Goal: Find specific page/section: Find specific page/section

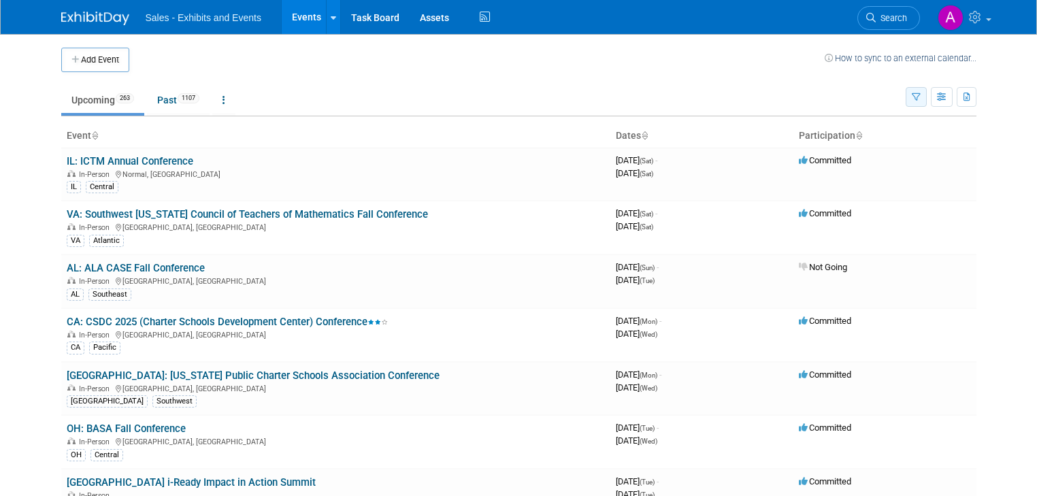
click at [920, 93] on icon "button" at bounding box center [916, 97] width 9 height 9
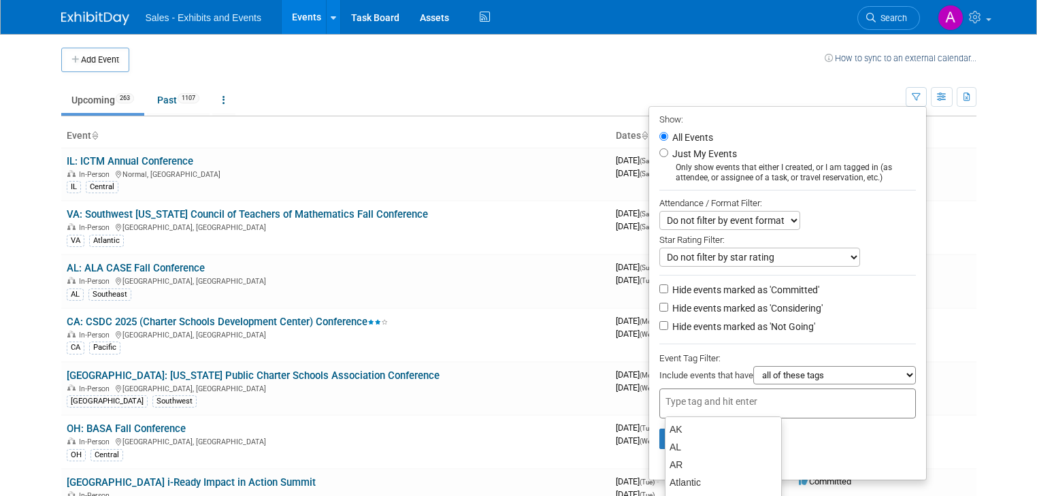
click at [692, 405] on input "text" at bounding box center [719, 402] width 109 height 14
type input "ce"
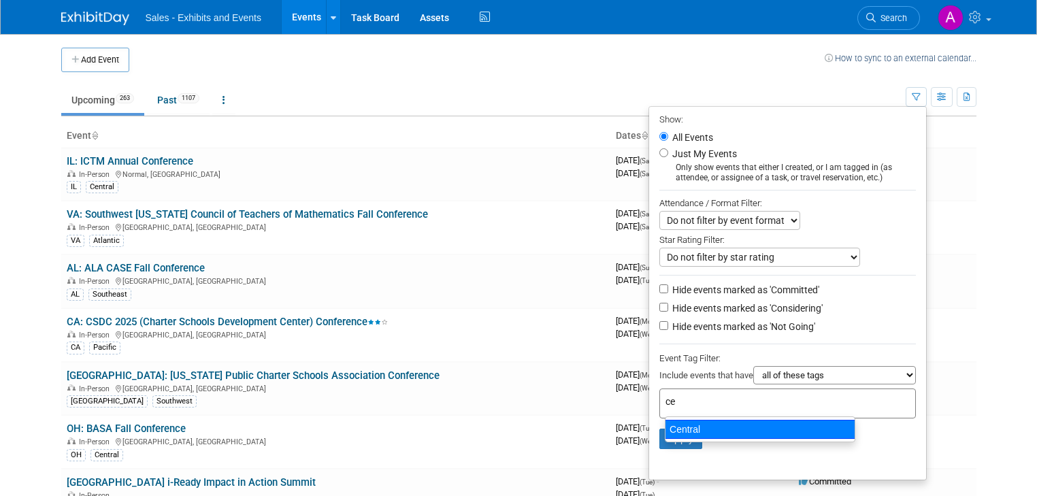
click at [686, 433] on div "Central" at bounding box center [760, 429] width 190 height 19
type input "Central"
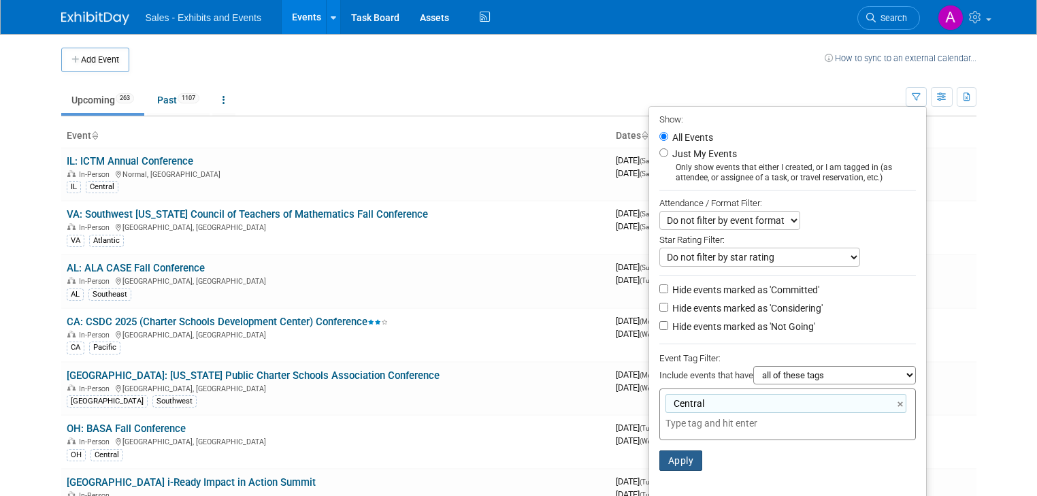
click at [682, 454] on button "Apply" at bounding box center [681, 460] width 44 height 20
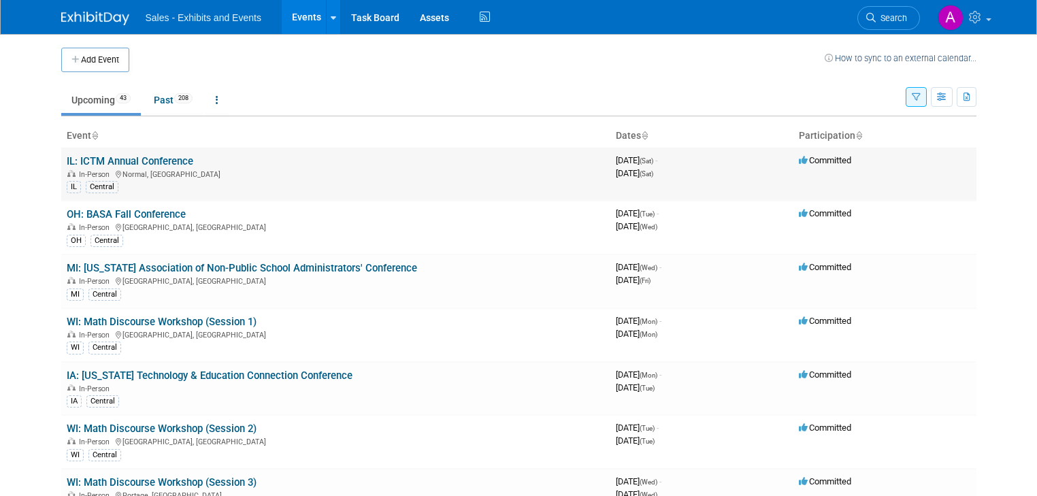
click at [100, 158] on link "IL: ICTM Annual Conference" at bounding box center [130, 161] width 127 height 12
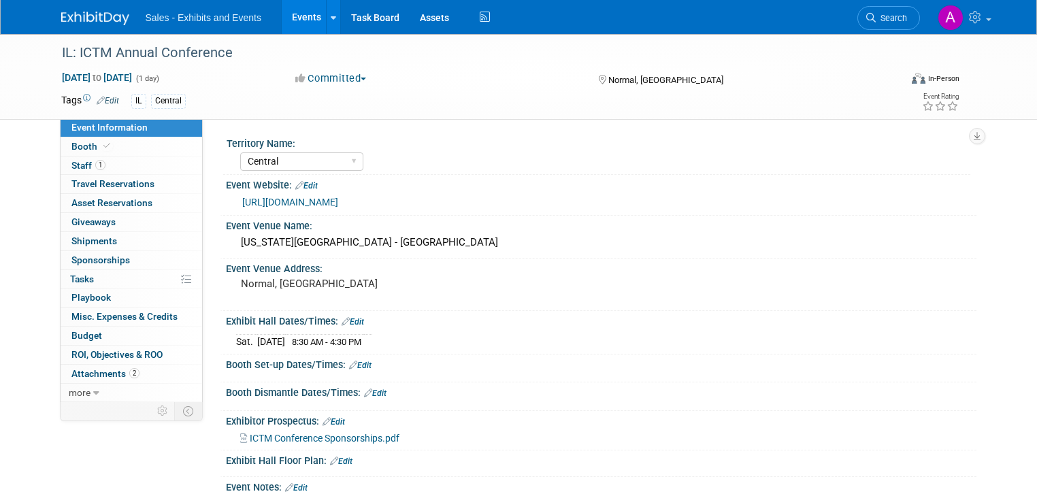
select select "Central"
click at [338, 207] on link "https://ictm.memberclicks.net/conference-exhibitor-page-2025" at bounding box center [290, 202] width 96 height 11
click at [71, 157] on link "1 Staff 1" at bounding box center [131, 165] width 141 height 18
